Goal: Book appointment/travel/reservation

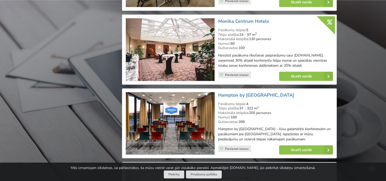
scroll to position [981, 0]
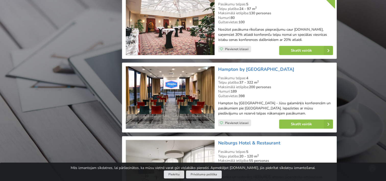
click at [194, 101] on img at bounding box center [170, 97] width 89 height 62
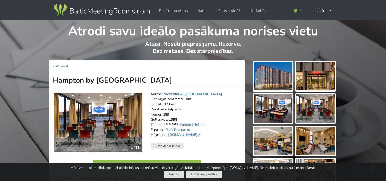
click at [287, 75] on img at bounding box center [273, 76] width 39 height 29
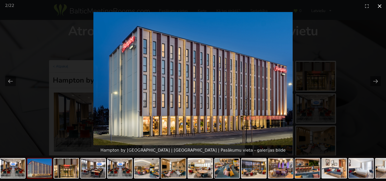
click at [381, 6] on button "Close gallery" at bounding box center [379, 6] width 13 height 12
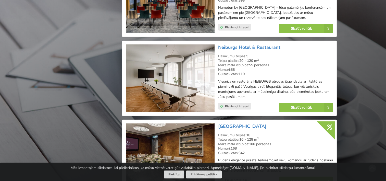
scroll to position [1083, 0]
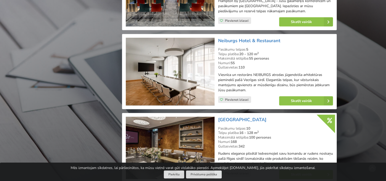
click at [173, 77] on img at bounding box center [170, 72] width 89 height 68
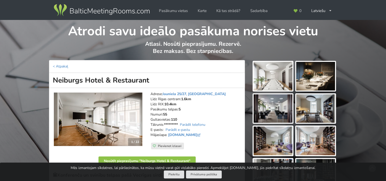
click at [276, 70] on img at bounding box center [273, 76] width 39 height 29
